Goal: Navigation & Orientation: Find specific page/section

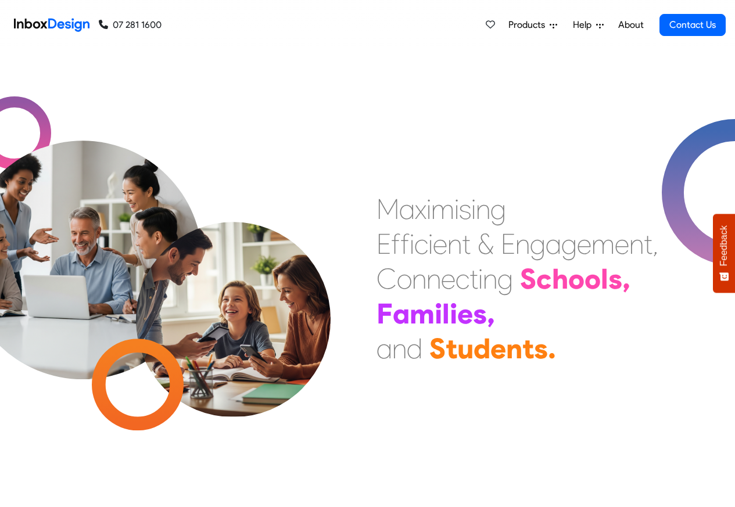
click at [538, 25] on span "Products" at bounding box center [528, 25] width 41 height 14
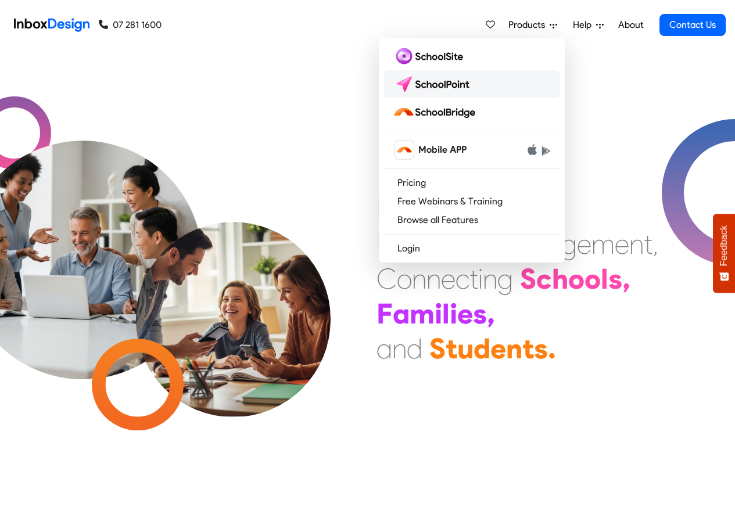
click at [425, 82] on img at bounding box center [434, 84] width 82 height 19
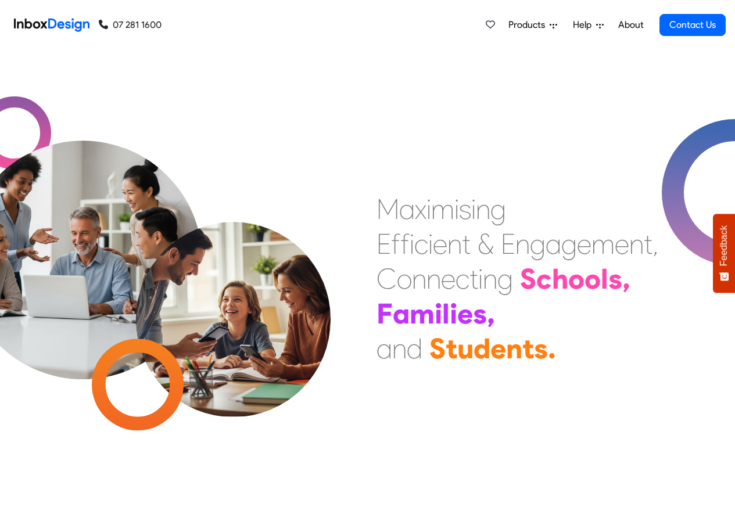
click at [539, 25] on span "Products" at bounding box center [528, 25] width 41 height 14
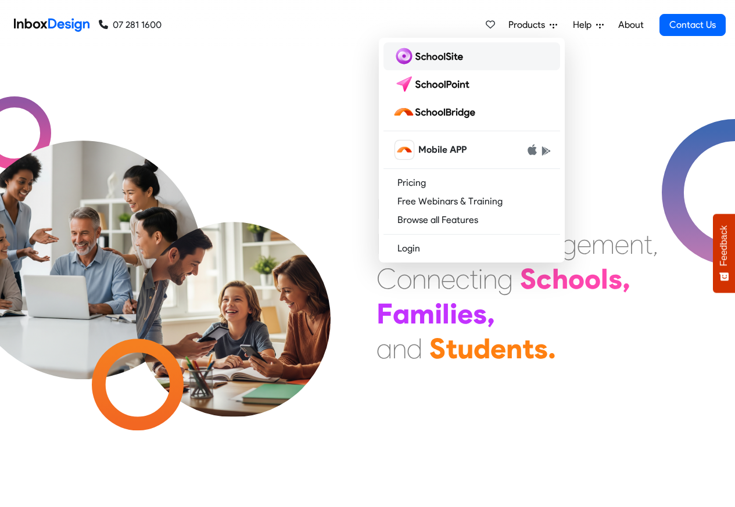
click at [436, 57] on img at bounding box center [430, 56] width 75 height 19
